Goal: Task Accomplishment & Management: Manage account settings

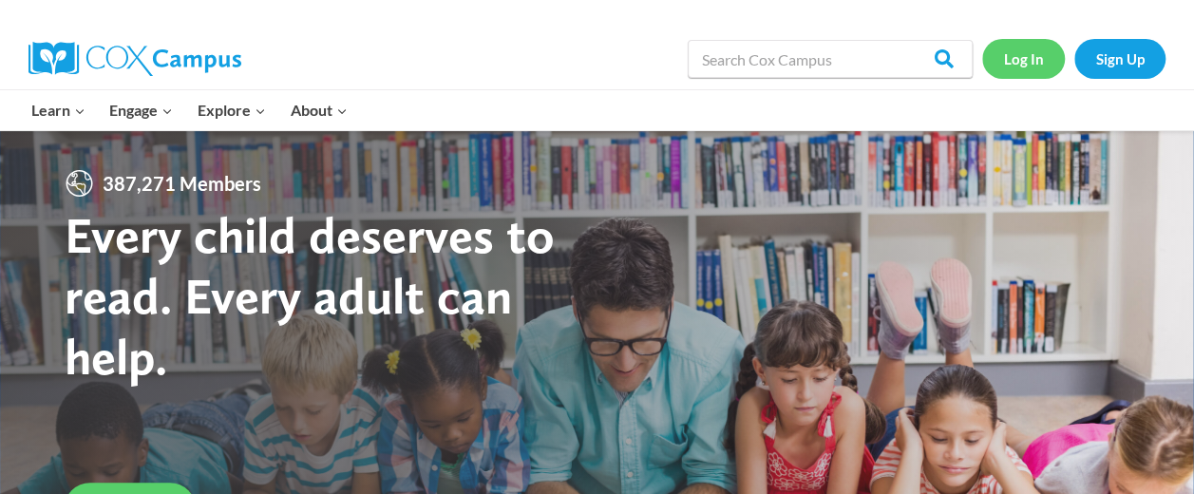
click at [1017, 70] on link "Log In" at bounding box center [1023, 58] width 83 height 39
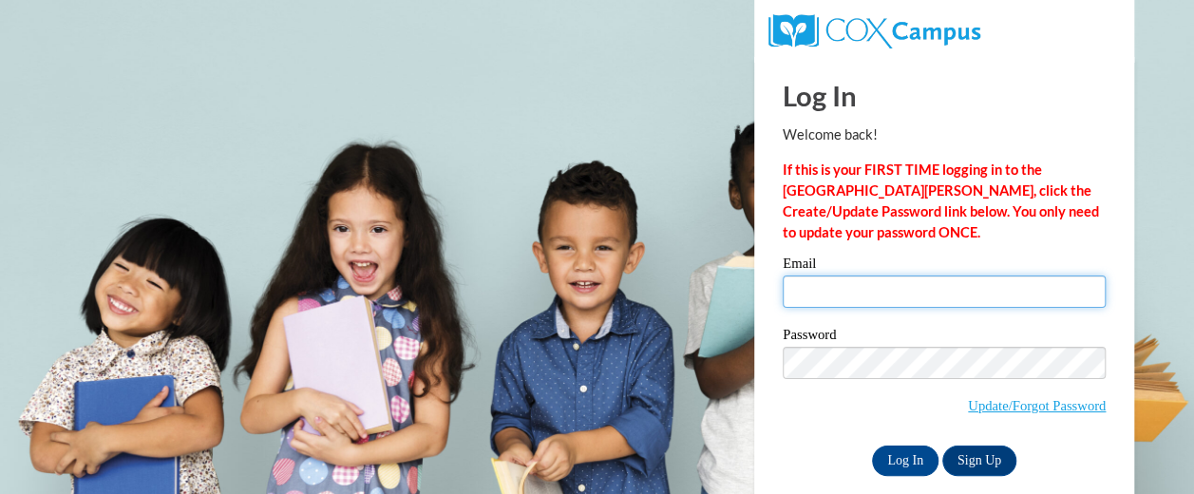
click at [841, 288] on input "Email" at bounding box center [944, 292] width 323 height 32
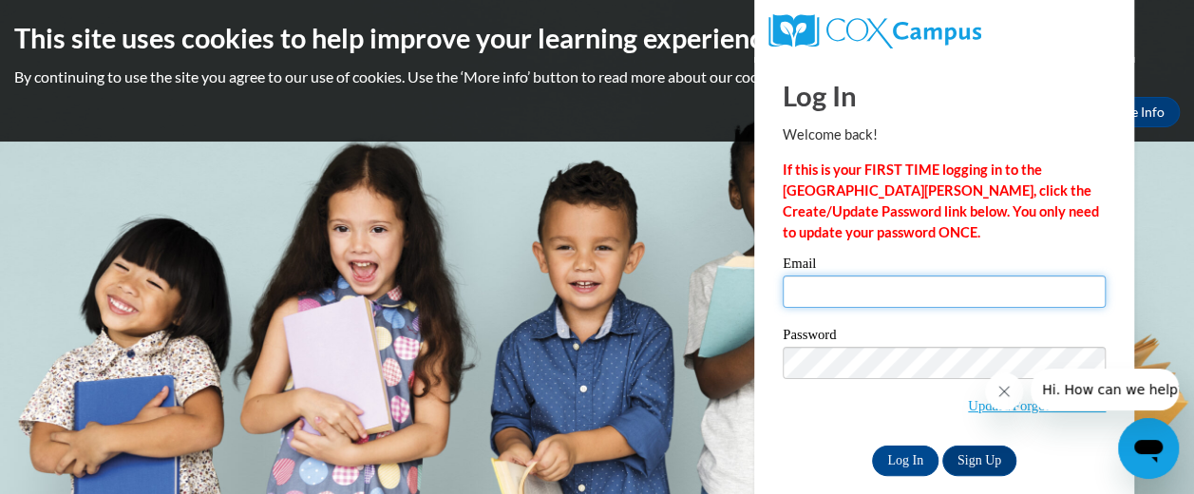
drag, startPoint x: 890, startPoint y: 295, endPoint x: 884, endPoint y: 302, distance: 10.1
click at [890, 295] on input "Email" at bounding box center [944, 292] width 323 height 32
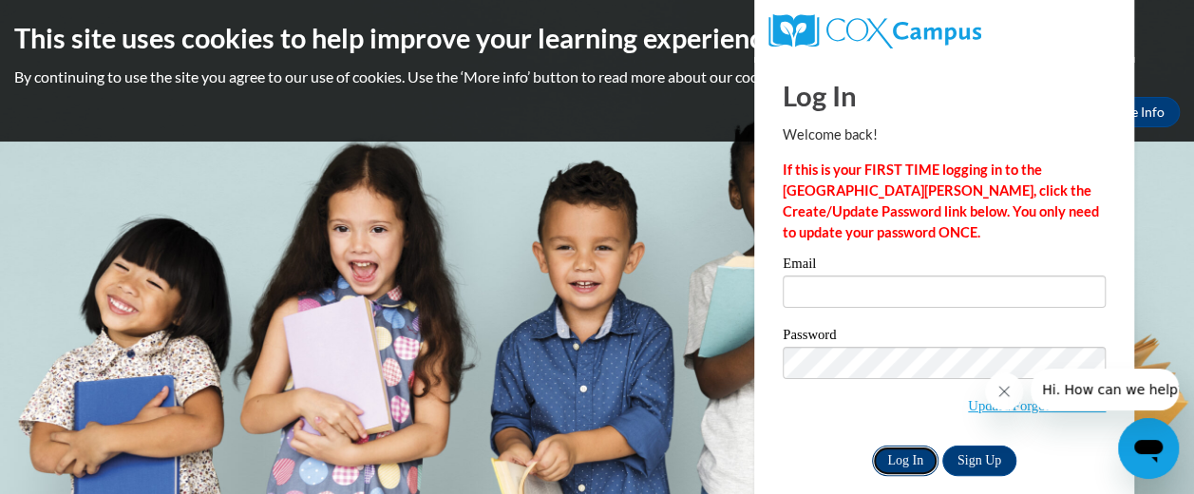
click at [901, 467] on input "Log In" at bounding box center [905, 461] width 67 height 30
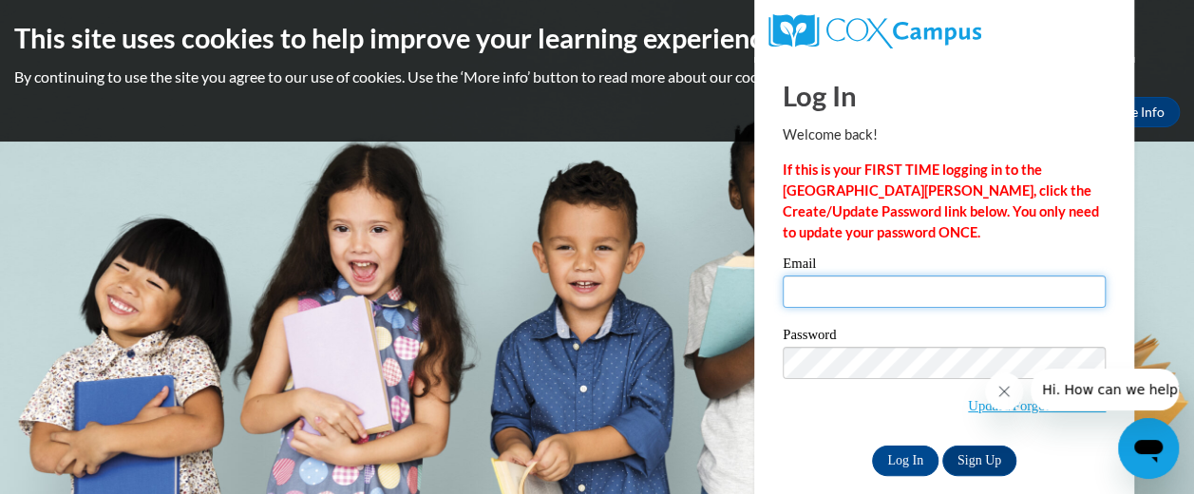
click at [823, 295] on input "Email" at bounding box center [944, 292] width 323 height 32
click at [935, 293] on input "Email" at bounding box center [944, 292] width 323 height 32
type input "goza.shelbie@yahoo.com"
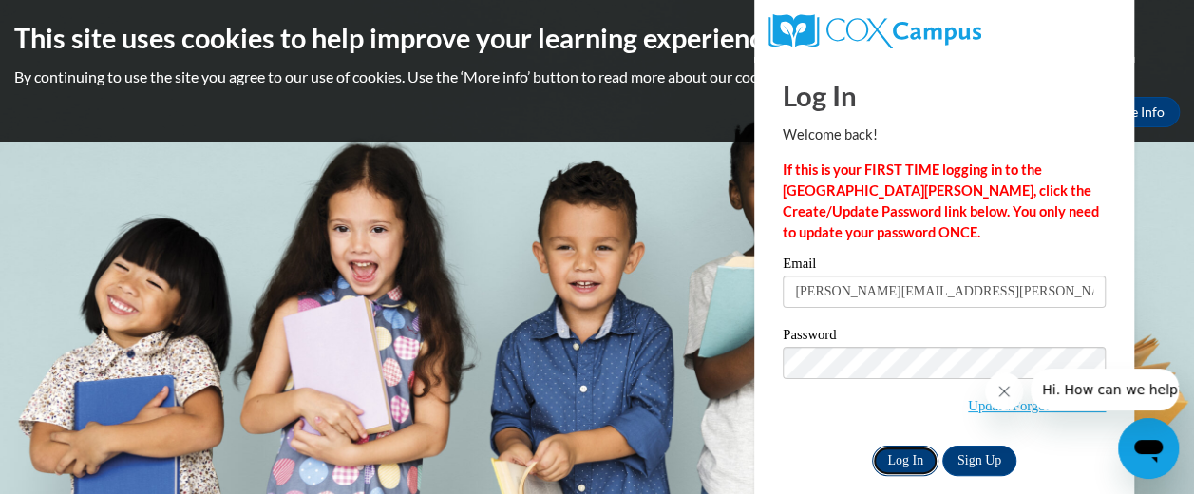
click at [905, 450] on input "Log In" at bounding box center [905, 461] width 67 height 30
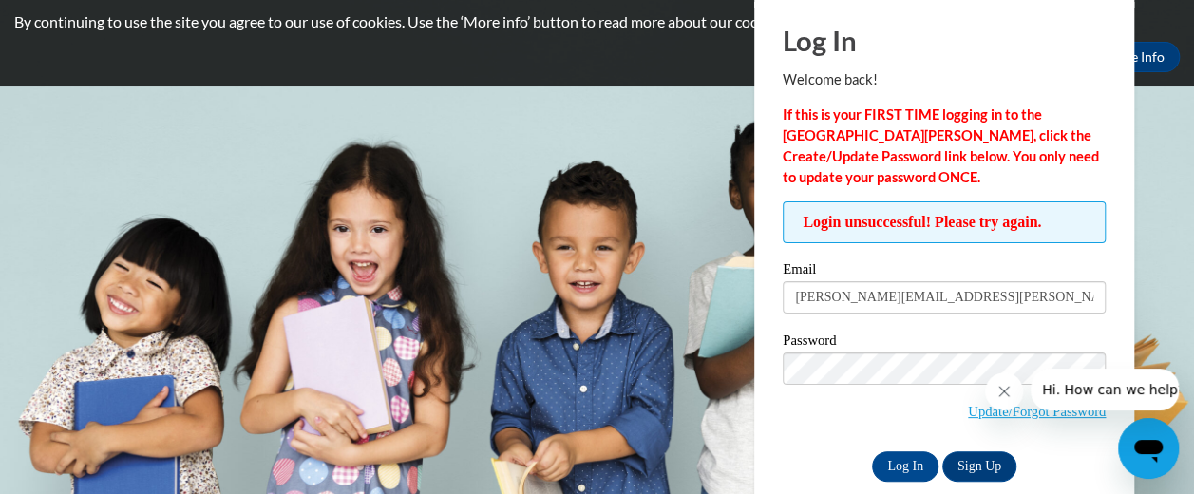
scroll to position [84, 0]
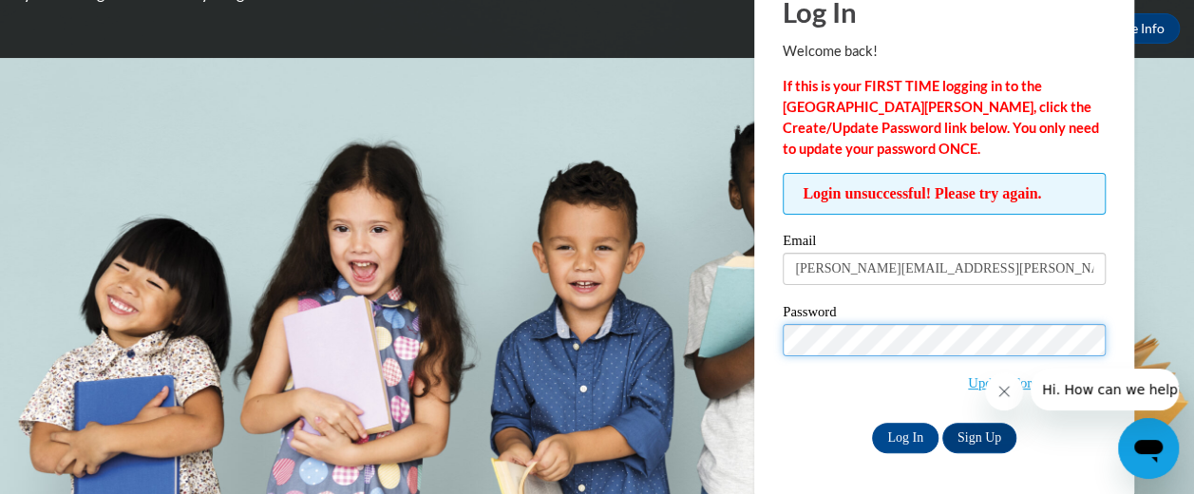
click at [872, 423] on input "Log In" at bounding box center [905, 438] width 67 height 30
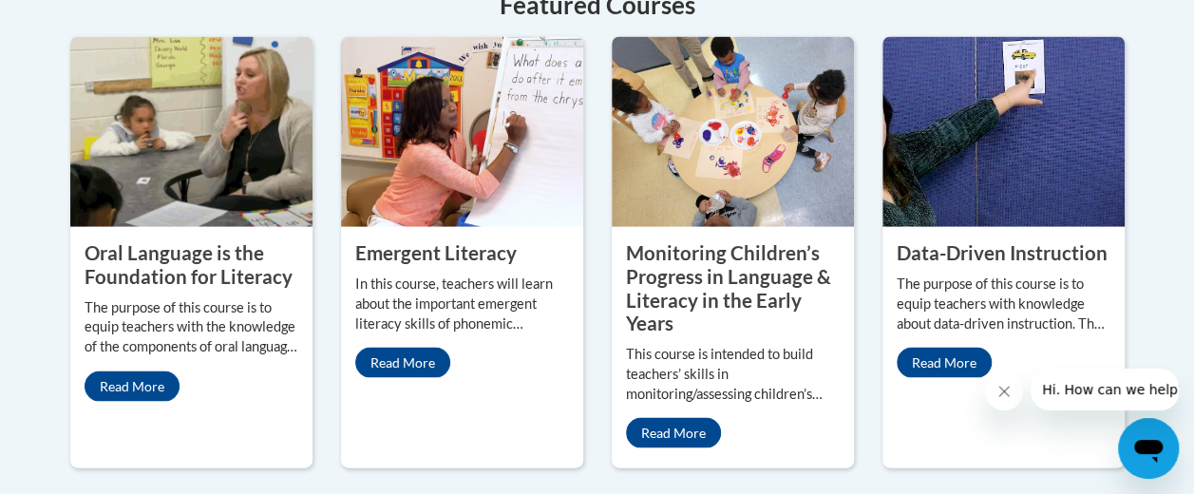
scroll to position [1805, 0]
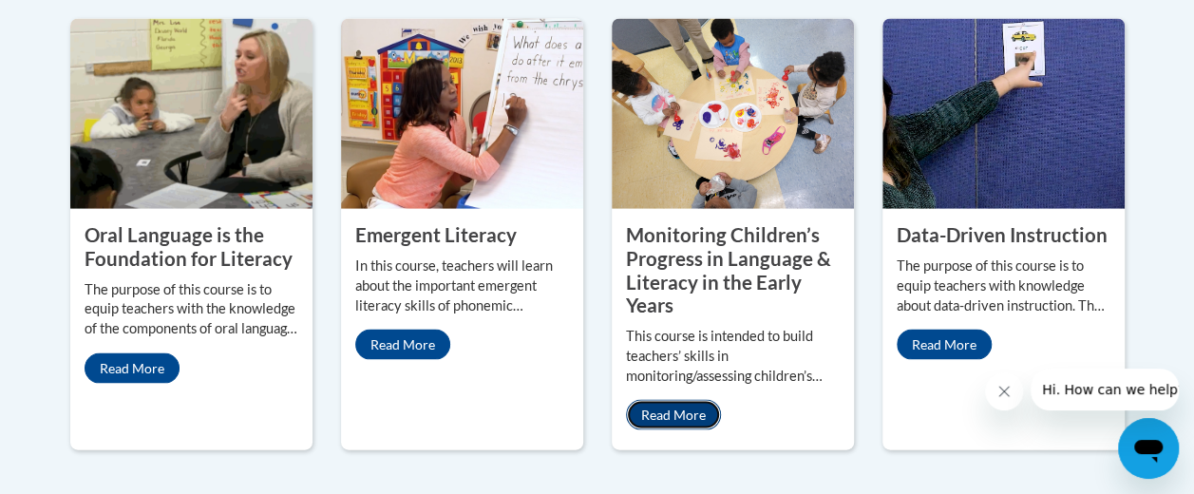
click at [663, 400] on link "Read More" at bounding box center [673, 415] width 95 height 30
